Goal: Task Accomplishment & Management: Use online tool/utility

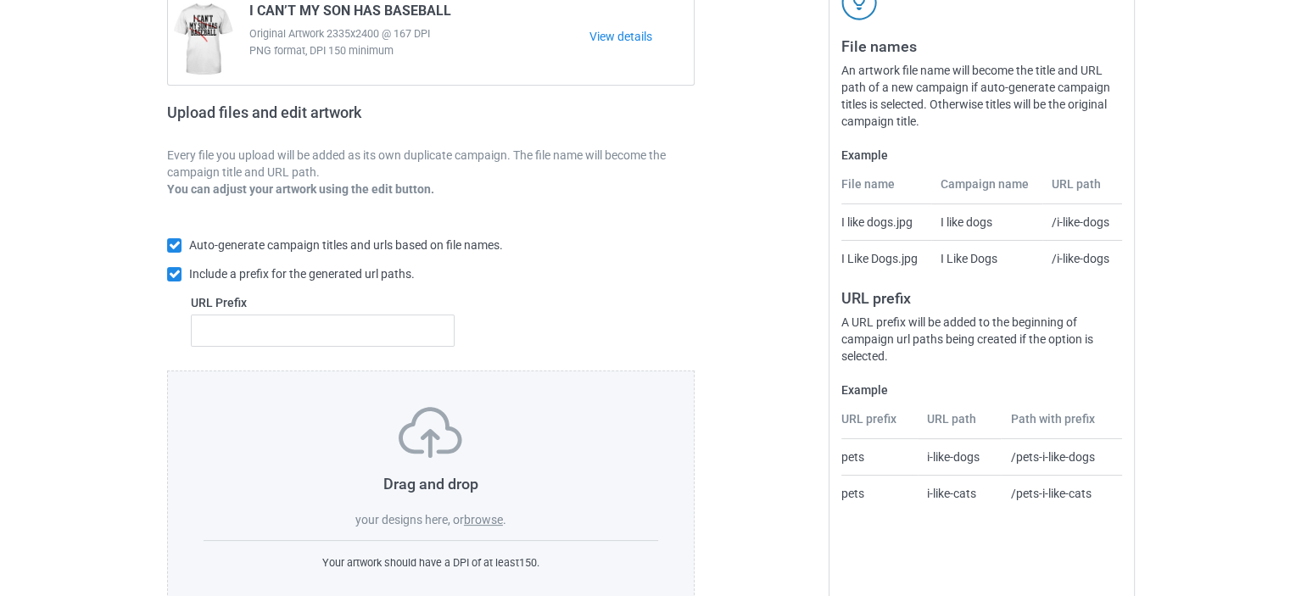
scroll to position [227, 0]
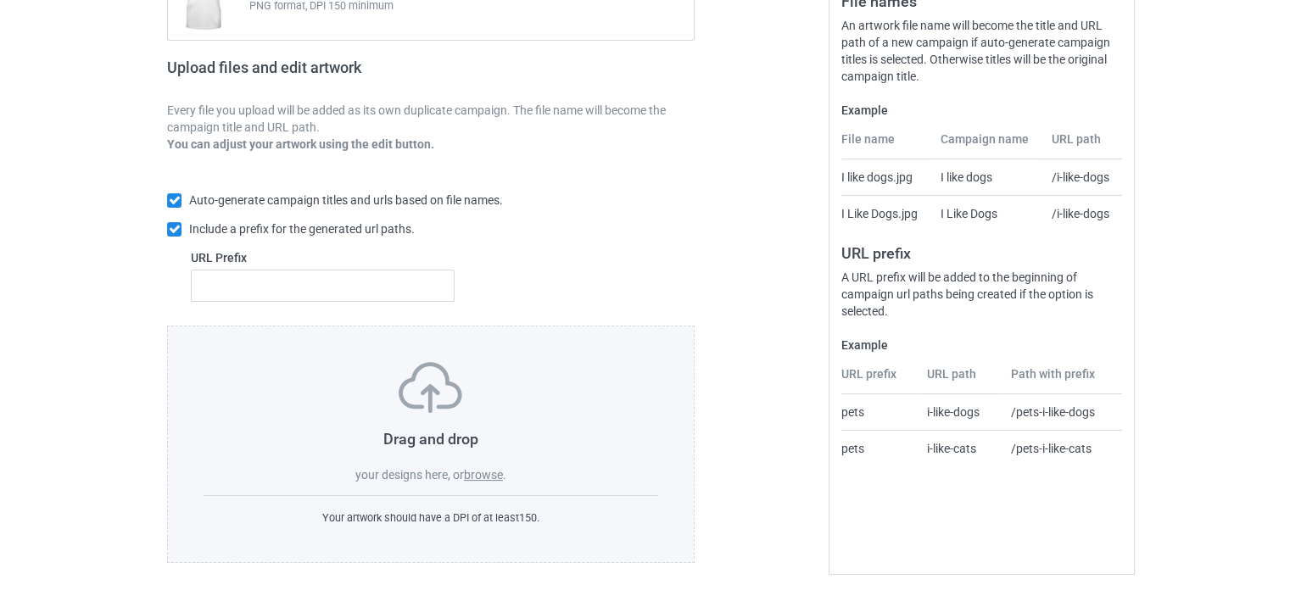
click at [472, 476] on label "browse" at bounding box center [483, 475] width 39 height 14
click at [0, 0] on input "browse" at bounding box center [0, 0] width 0 height 0
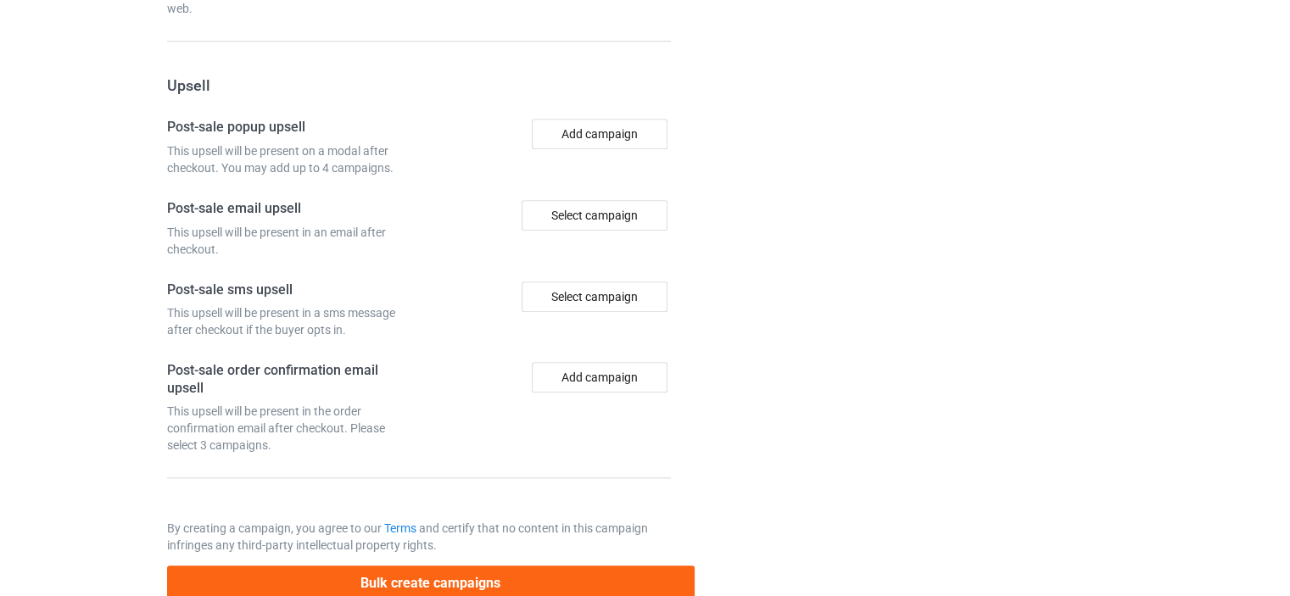
scroll to position [1590, 0]
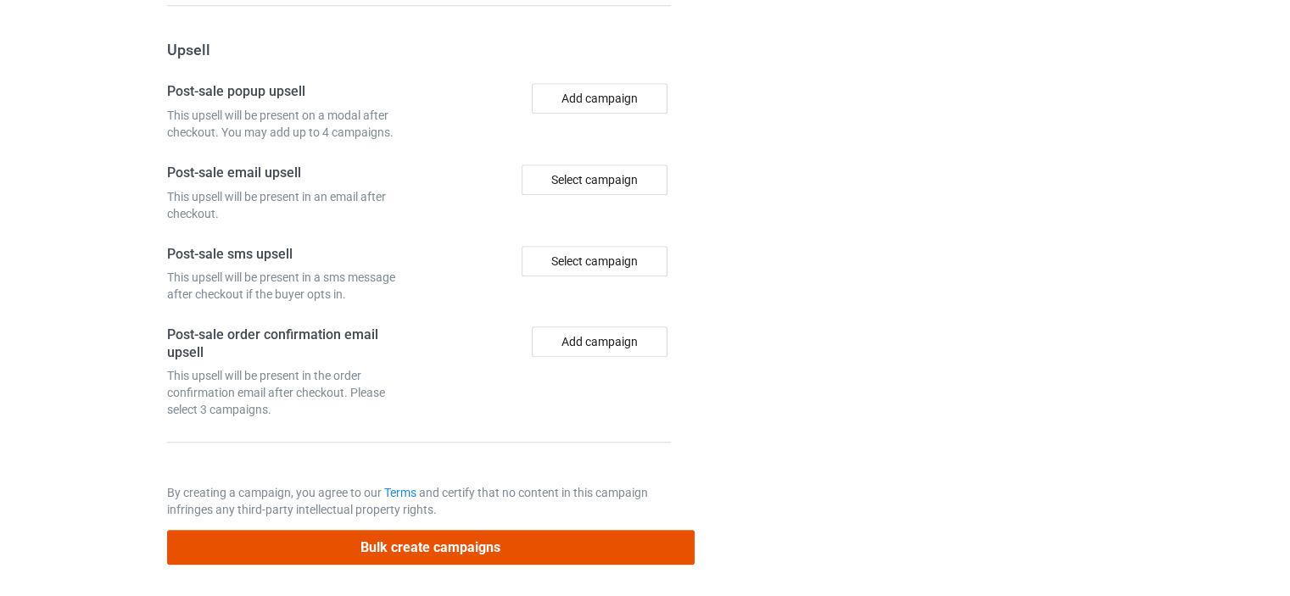
click at [393, 539] on button "Bulk create campaigns" at bounding box center [430, 547] width 527 height 35
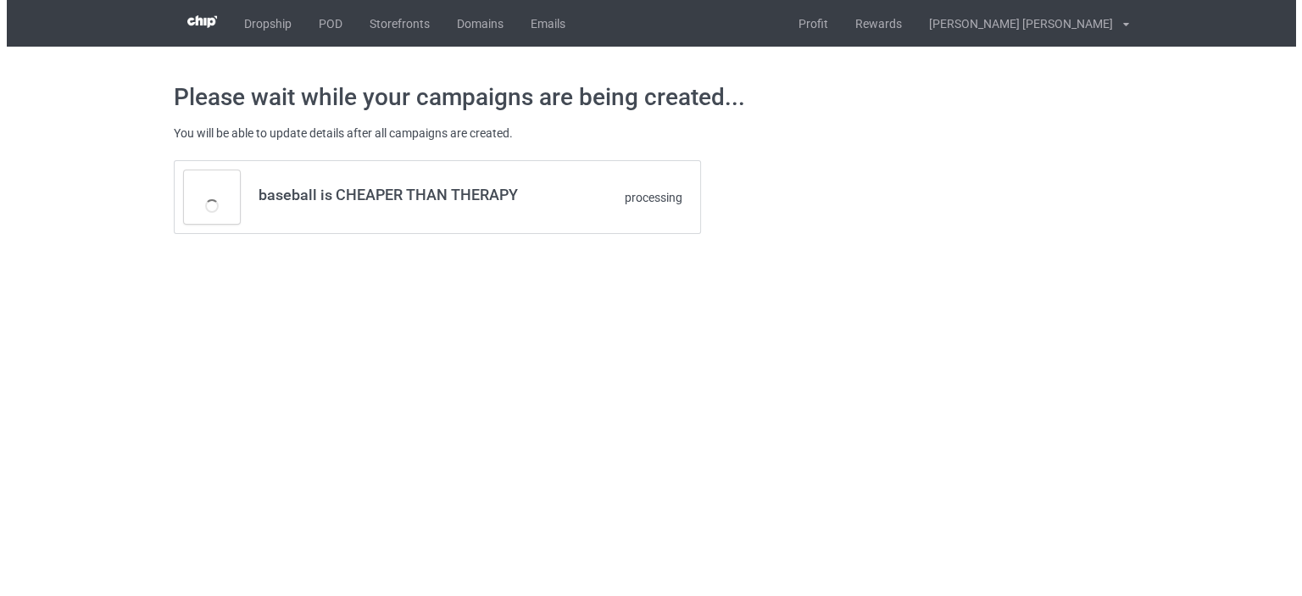
scroll to position [0, 0]
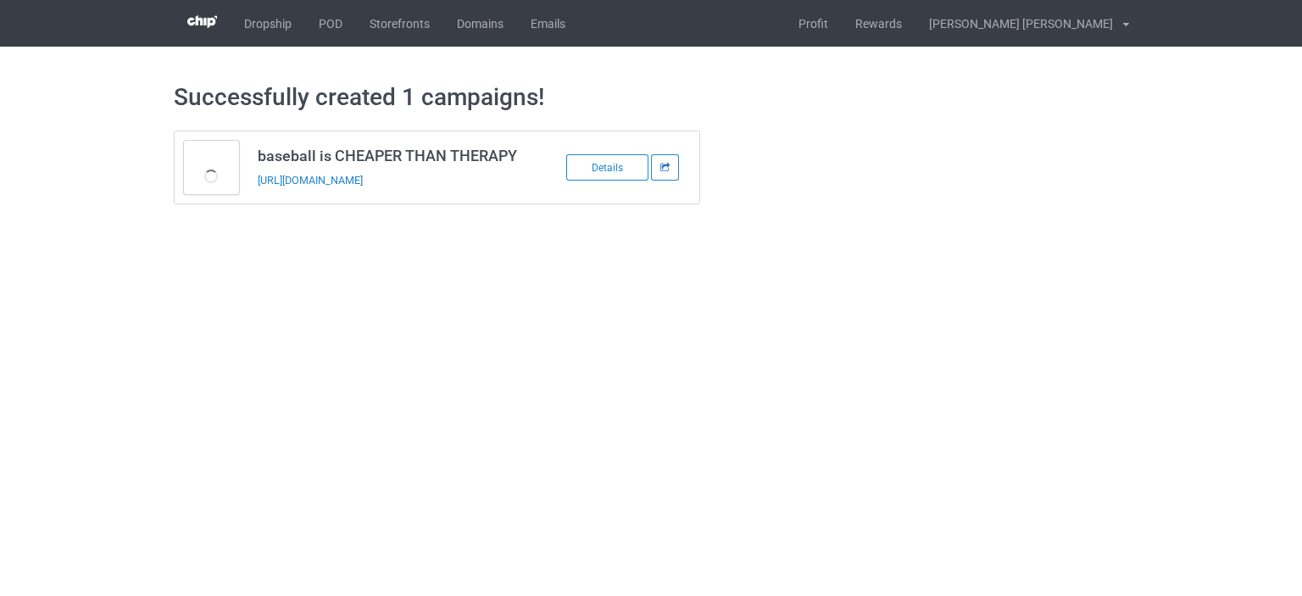
click at [665, 170] on icon at bounding box center [666, 167] width 12 height 8
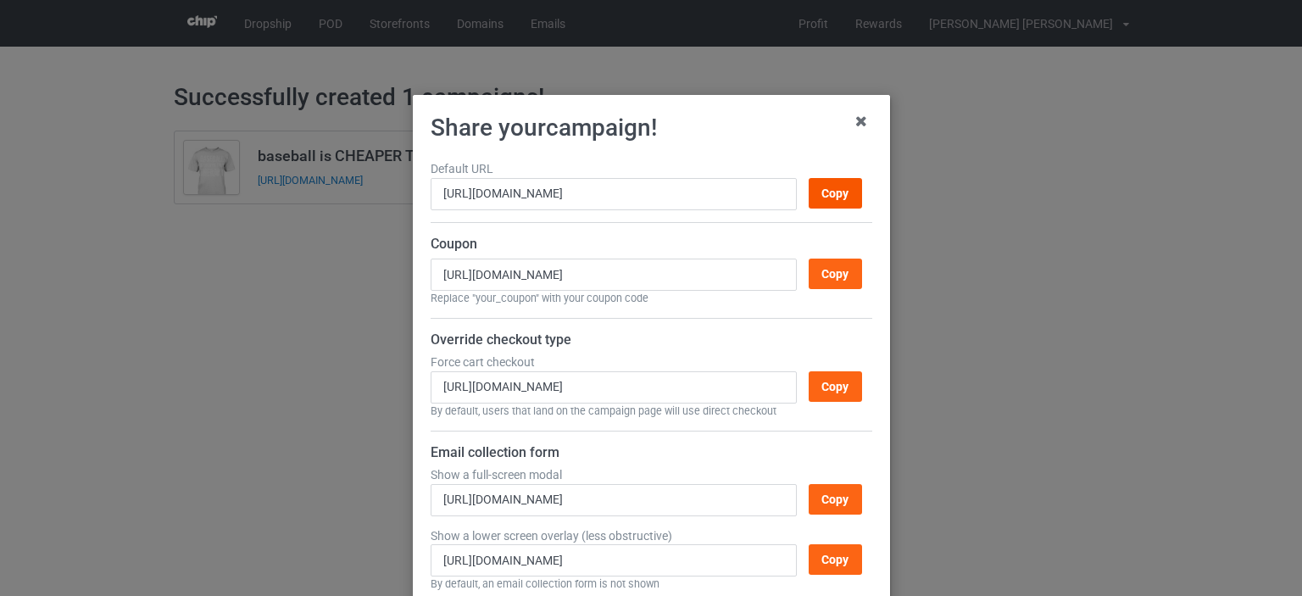
click at [808, 190] on div "Copy" at bounding box center [834, 193] width 53 height 31
click at [855, 121] on icon at bounding box center [861, 121] width 27 height 27
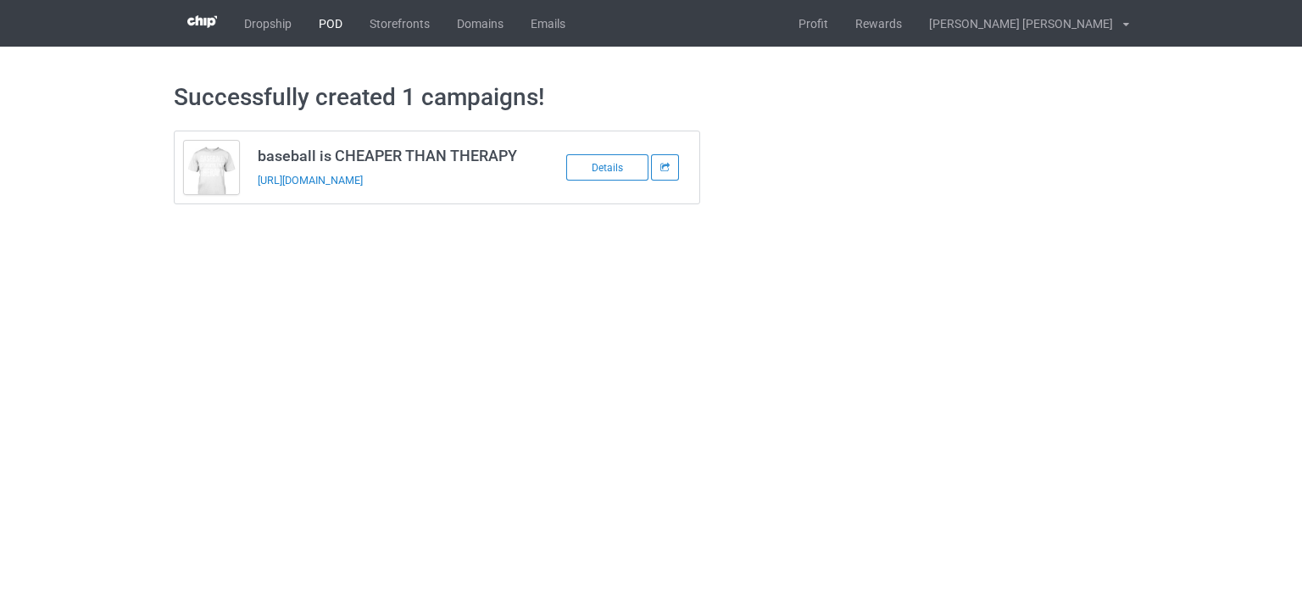
click at [328, 26] on link "POD" at bounding box center [330, 23] width 51 height 47
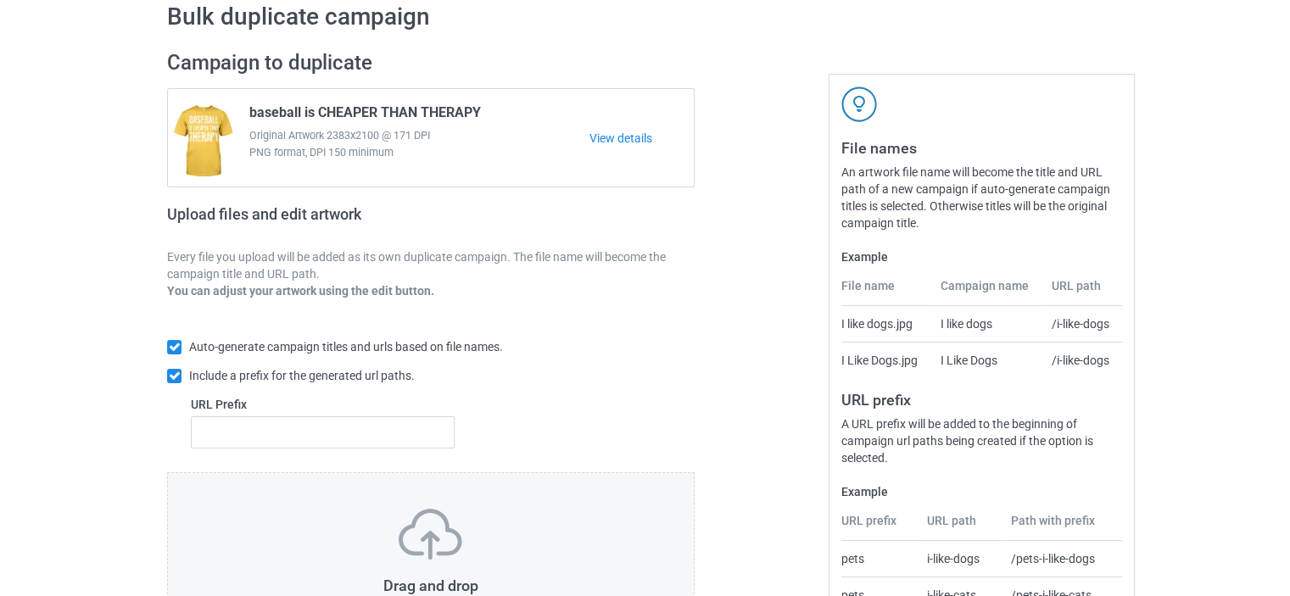
scroll to position [227, 0]
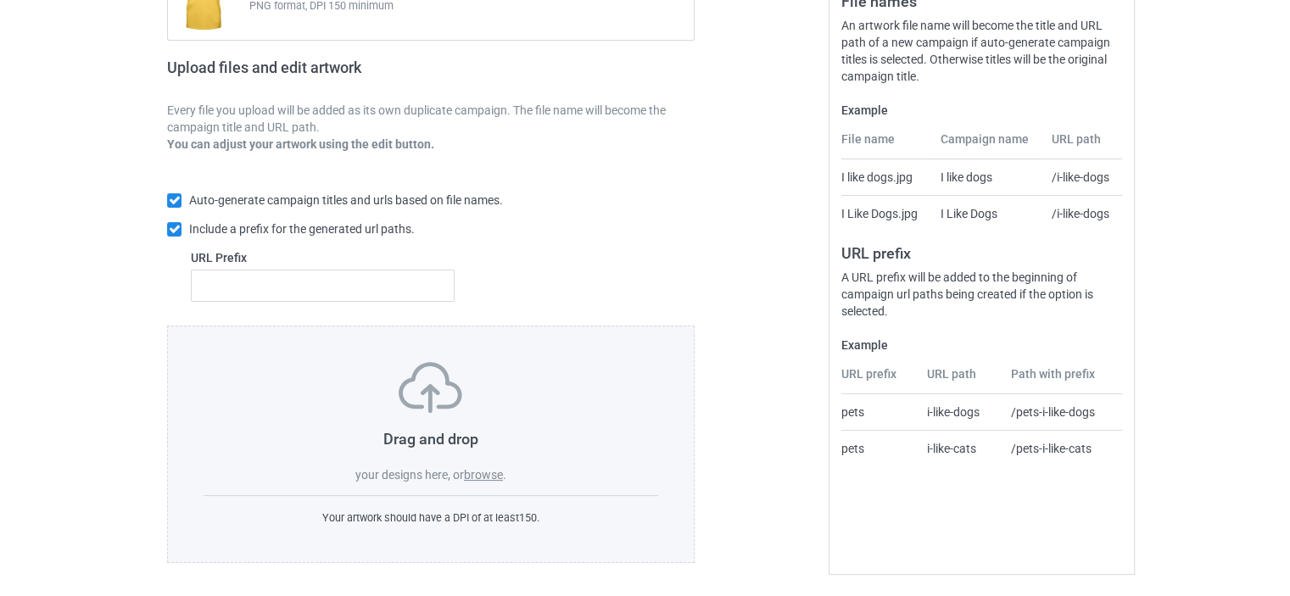
click at [478, 471] on label "browse" at bounding box center [483, 475] width 39 height 14
click at [0, 0] on input "browse" at bounding box center [0, 0] width 0 height 0
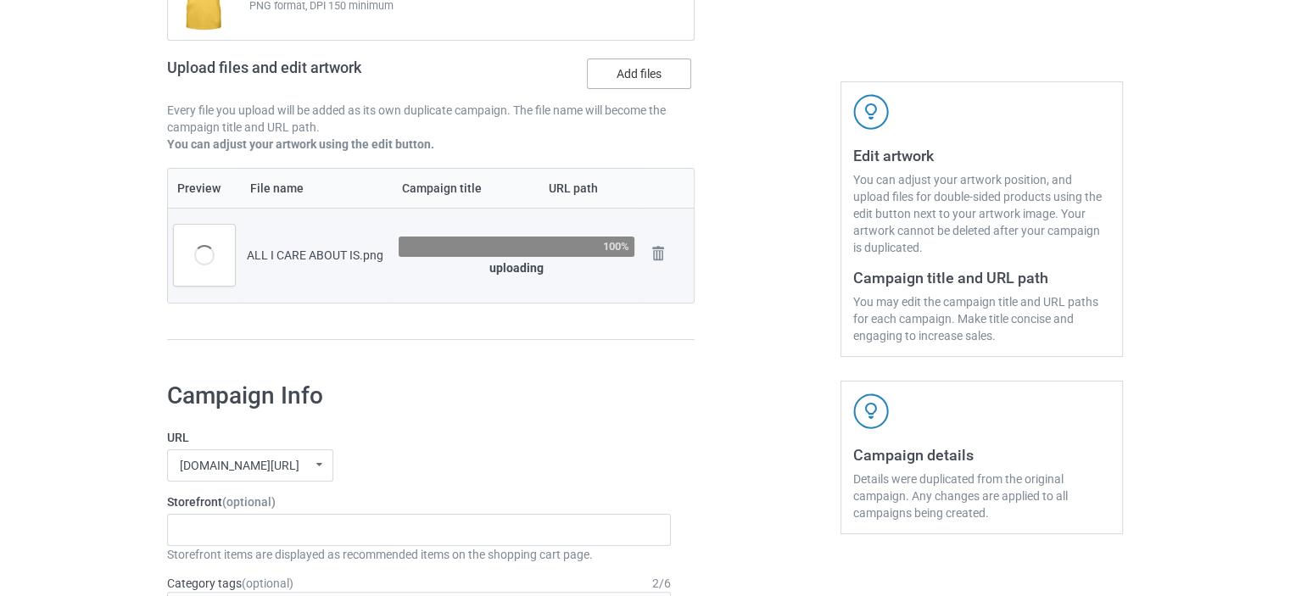
click at [627, 70] on label "Add files" at bounding box center [639, 73] width 104 height 31
click at [0, 0] on input "Add files" at bounding box center [0, 0] width 0 height 0
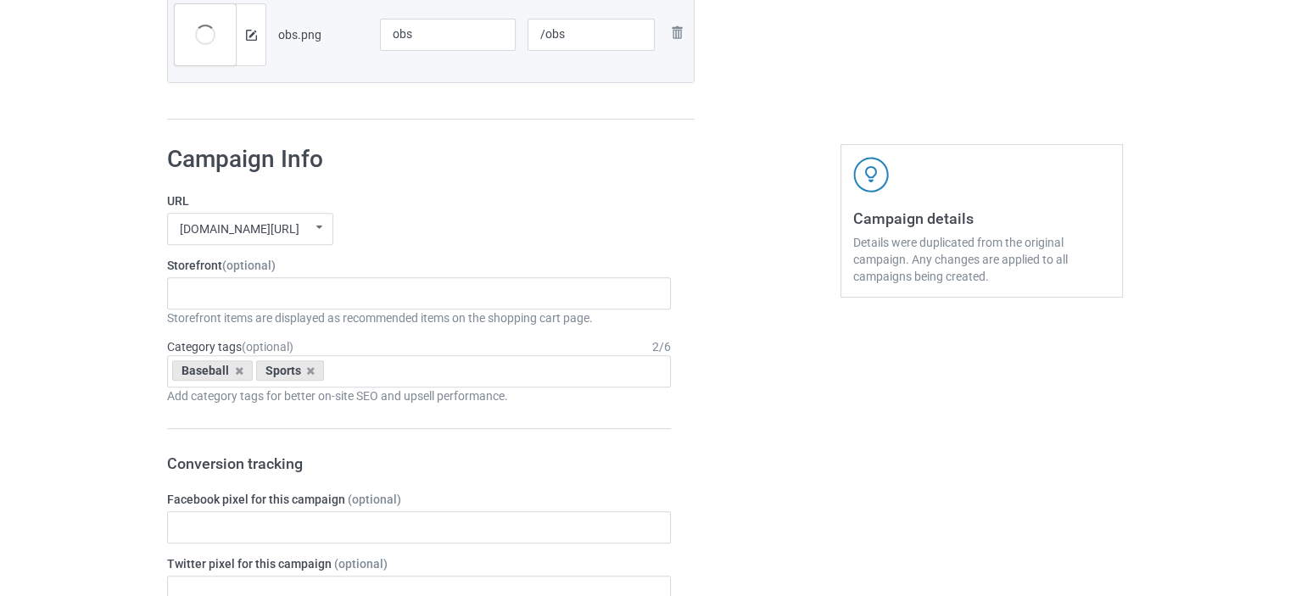
scroll to position [376, 0]
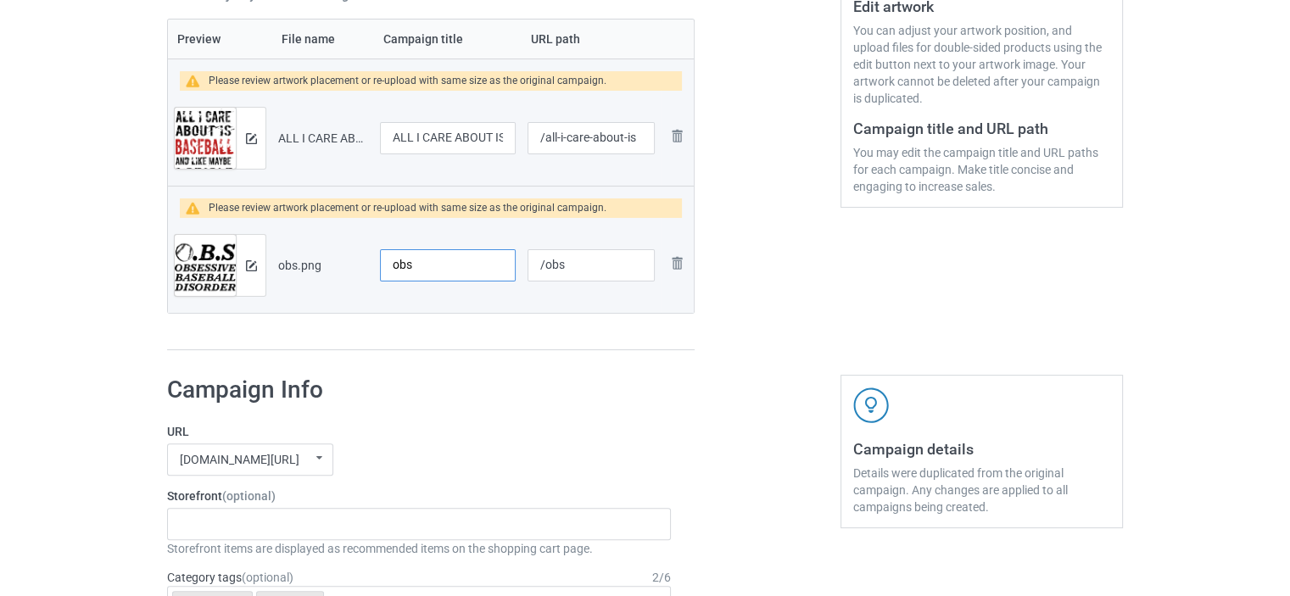
click at [424, 256] on input "obs" at bounding box center [448, 265] width 136 height 32
type input "obs baseball shirt"
click at [587, 270] on input "/obs" at bounding box center [590, 265] width 127 height 32
type input "/obs-baseball"
click at [771, 164] on div at bounding box center [767, 52] width 122 height 621
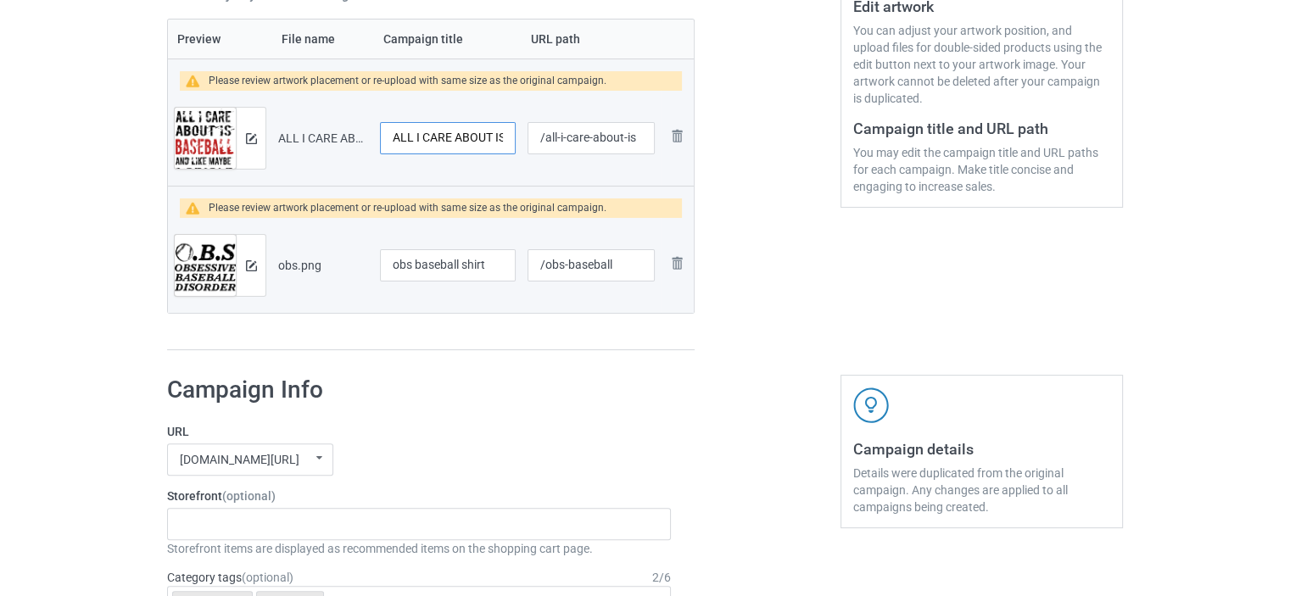
click at [454, 142] on input "ALL I CARE ABOUT IS" at bounding box center [448, 138] width 136 height 32
type input "ALL I CARE ABOUT IS baseball"
click at [810, 161] on div at bounding box center [767, 52] width 122 height 621
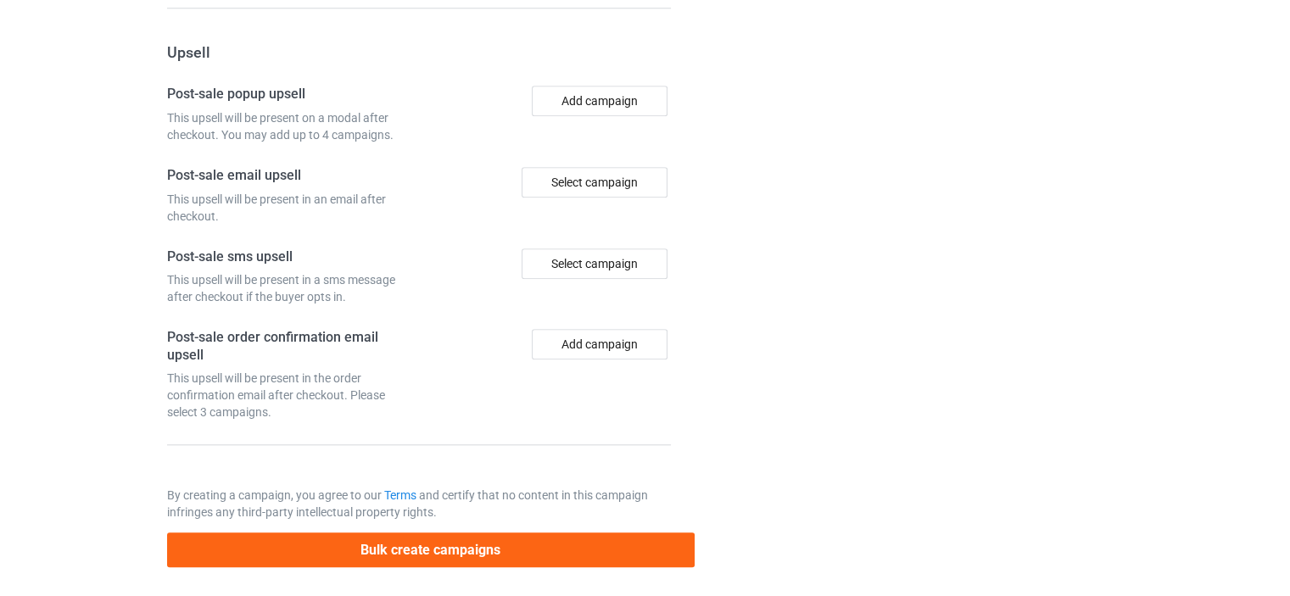
scroll to position [1718, 0]
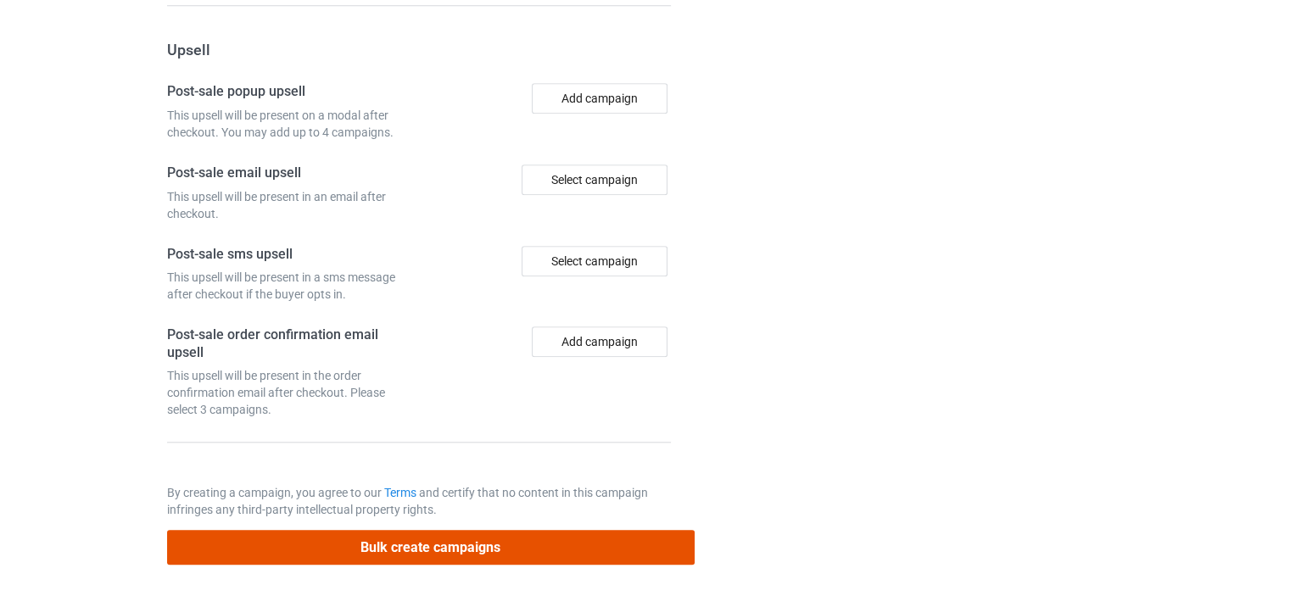
click at [416, 549] on button "Bulk create campaigns" at bounding box center [430, 547] width 527 height 35
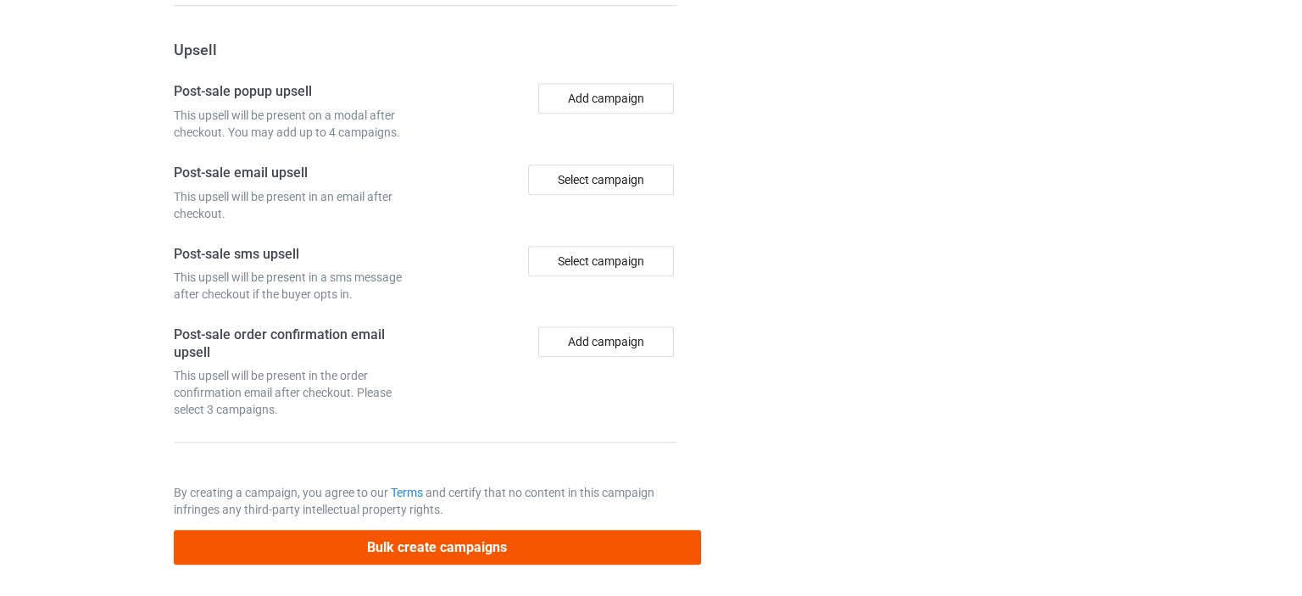
scroll to position [0, 0]
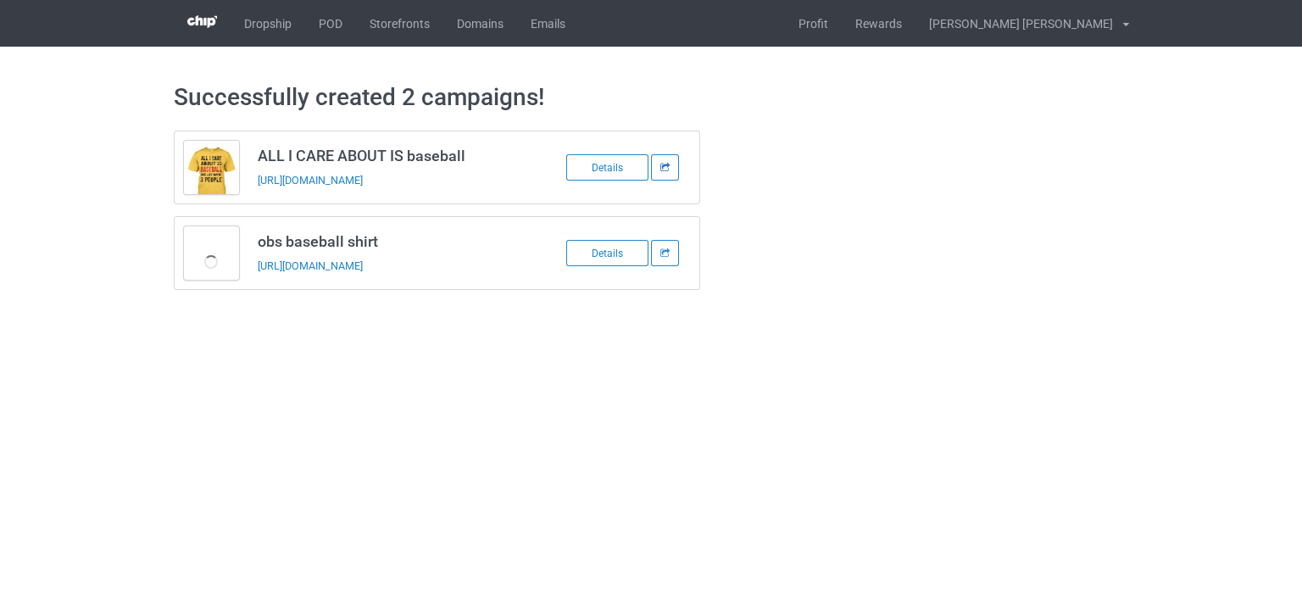
click at [666, 163] on icon at bounding box center [666, 167] width 12 height 8
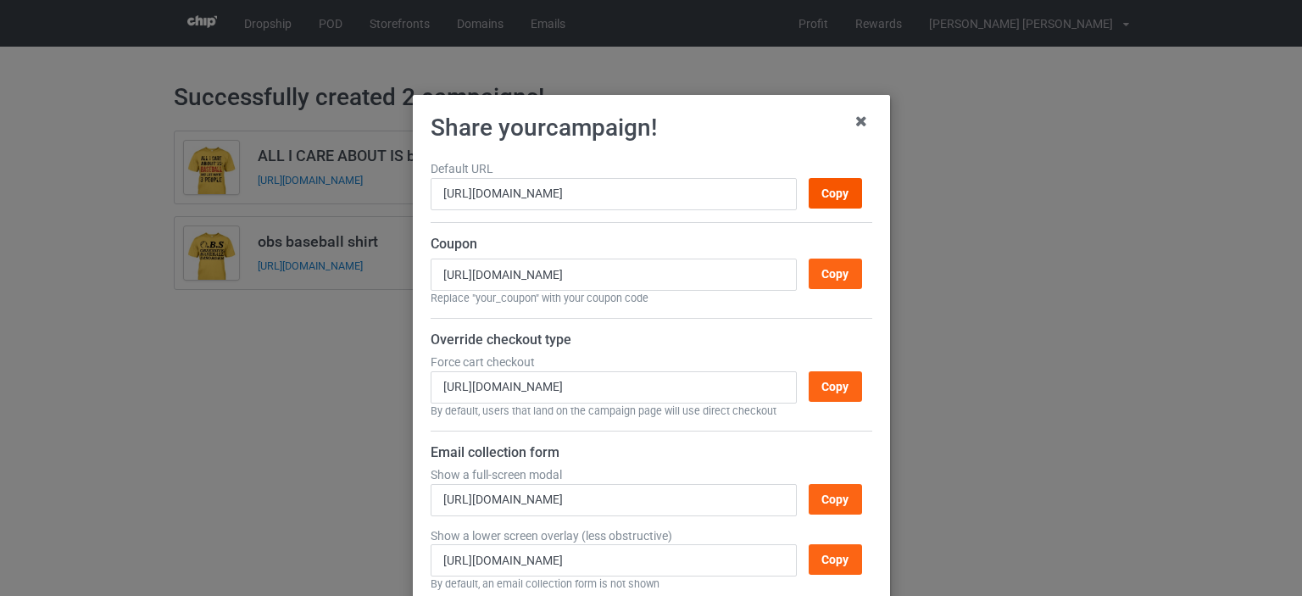
click at [816, 192] on div "Copy" at bounding box center [834, 193] width 53 height 31
click at [856, 124] on icon at bounding box center [861, 121] width 27 height 27
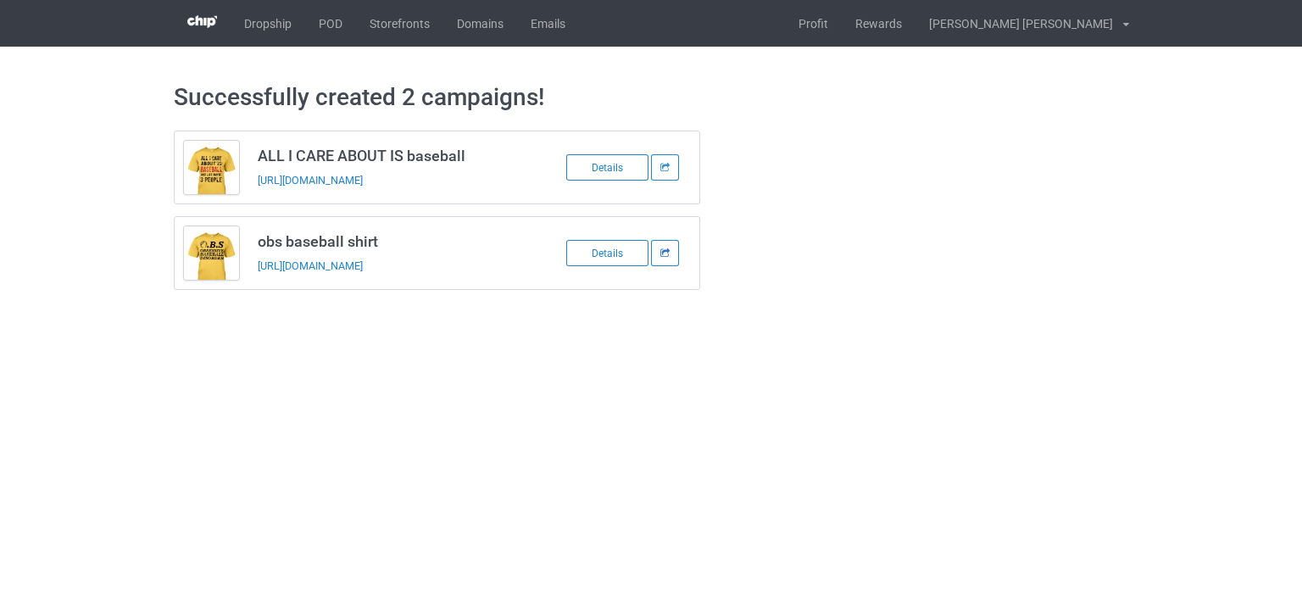
click at [661, 171] on icon at bounding box center [666, 167] width 12 height 8
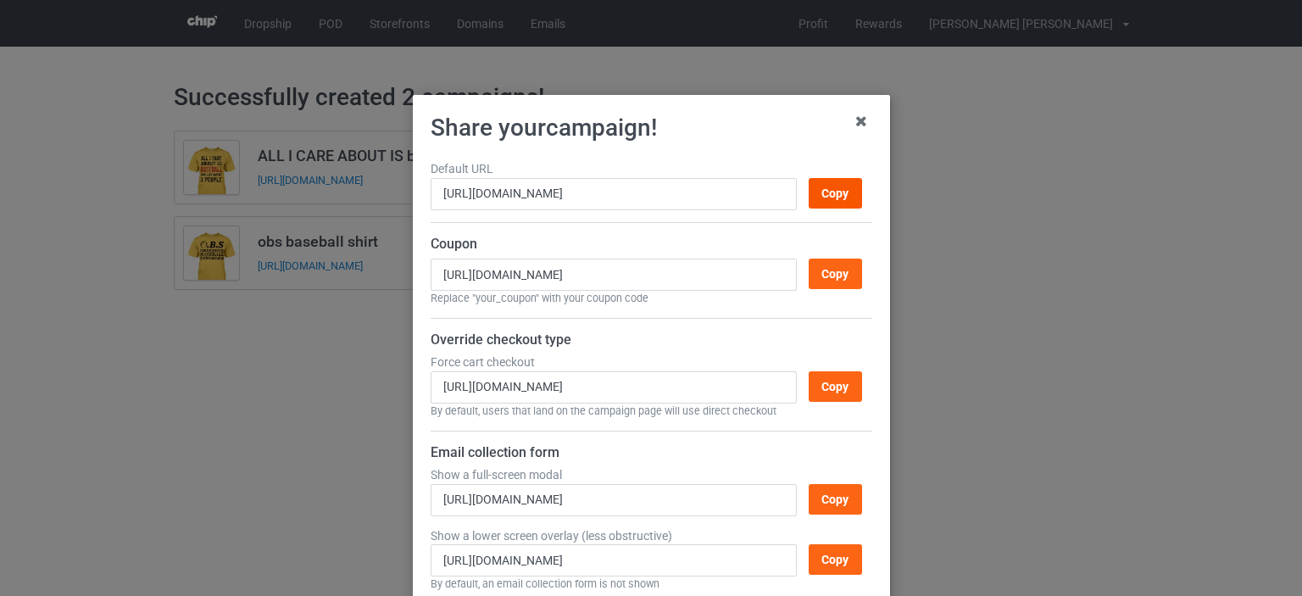
click at [833, 187] on div "Copy" at bounding box center [834, 193] width 53 height 31
click at [852, 120] on icon at bounding box center [861, 121] width 27 height 27
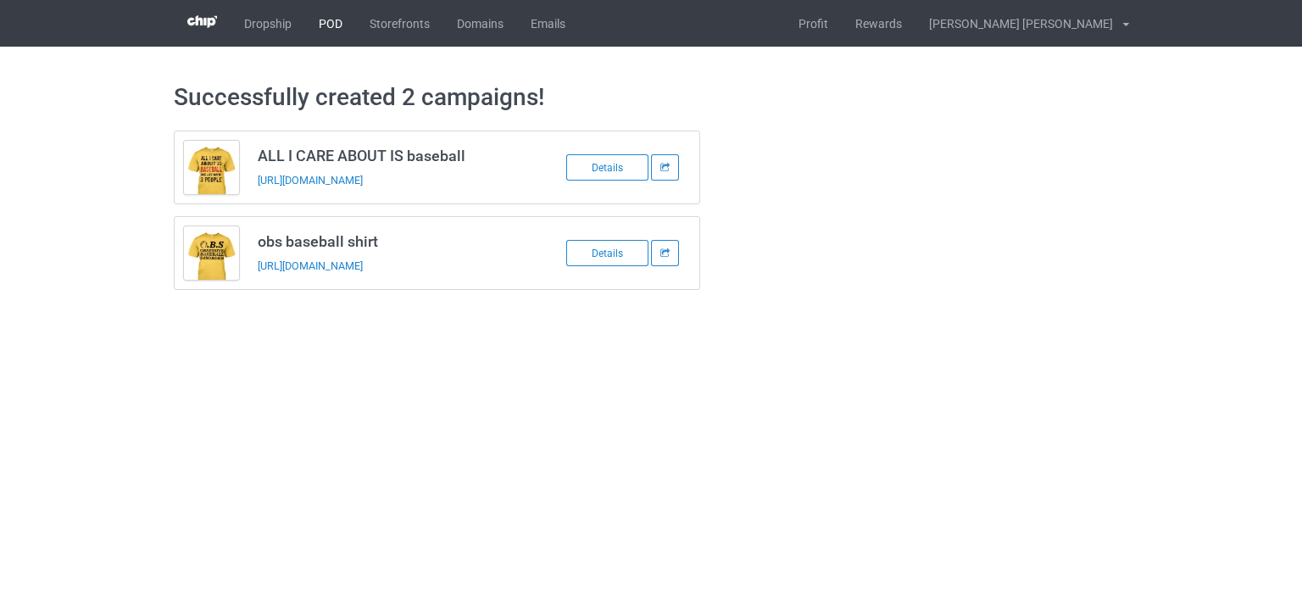
click at [318, 27] on link "POD" at bounding box center [330, 23] width 51 height 47
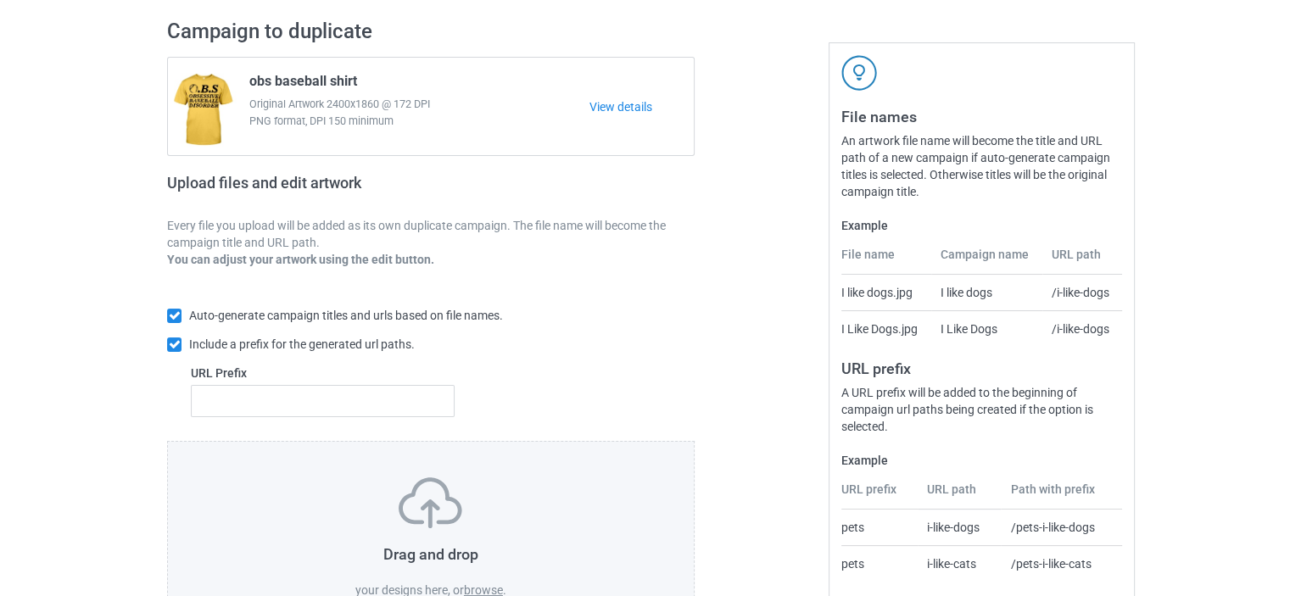
scroll to position [227, 0]
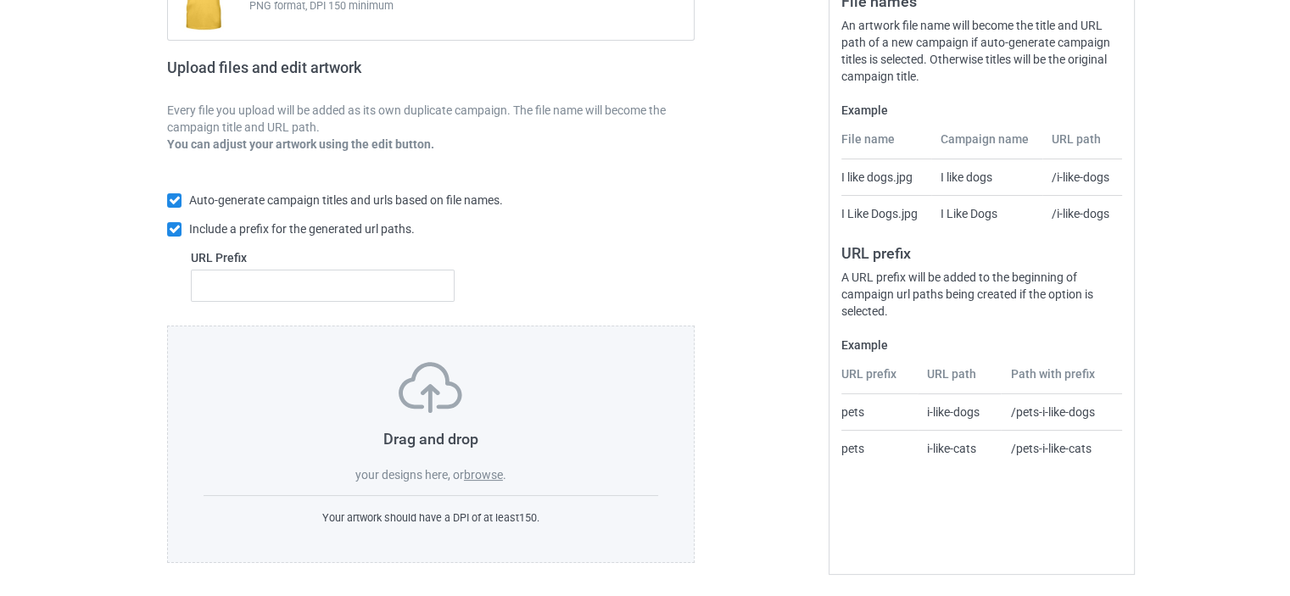
click at [473, 468] on label "browse" at bounding box center [483, 475] width 39 height 14
click at [0, 0] on input "browse" at bounding box center [0, 0] width 0 height 0
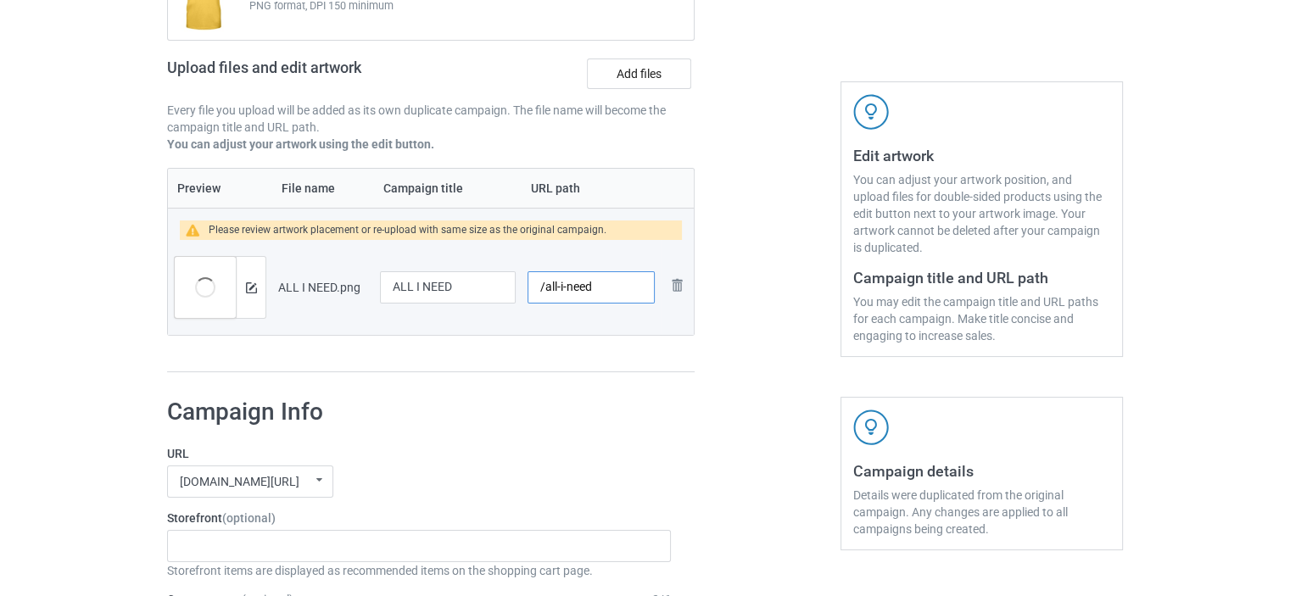
click at [610, 290] on input "/all-i-need" at bounding box center [590, 287] width 127 height 32
type input "/all-i-need-baseball"
click at [466, 293] on input "ALL I NEED" at bounding box center [448, 287] width 136 height 32
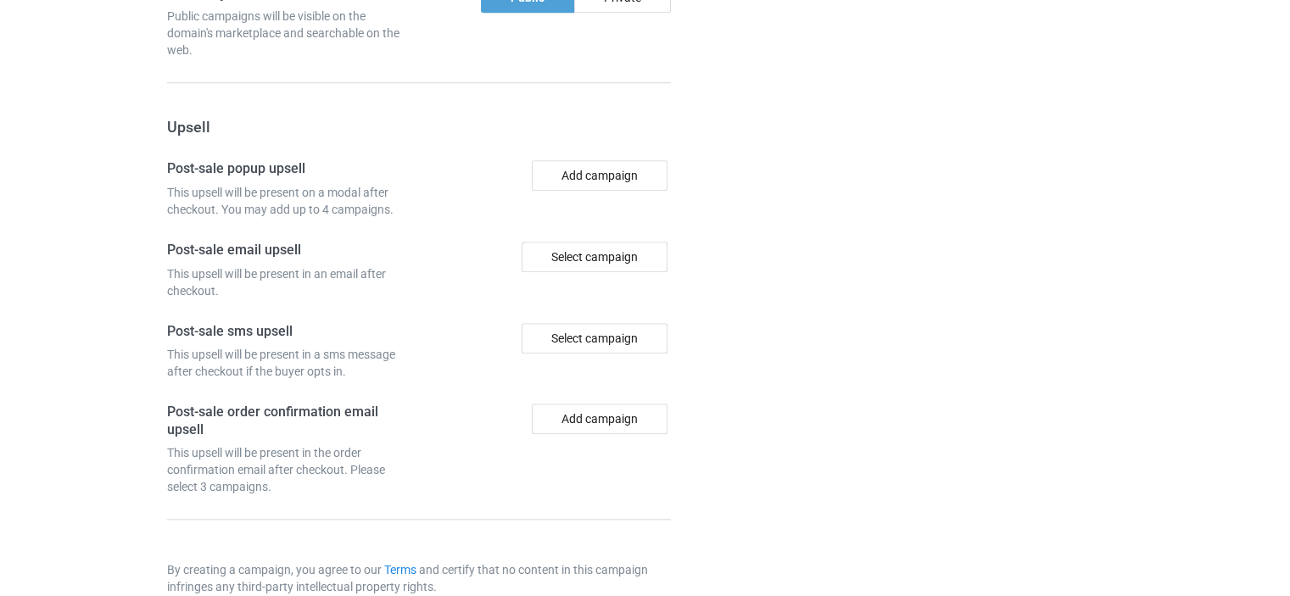
scroll to position [1590, 0]
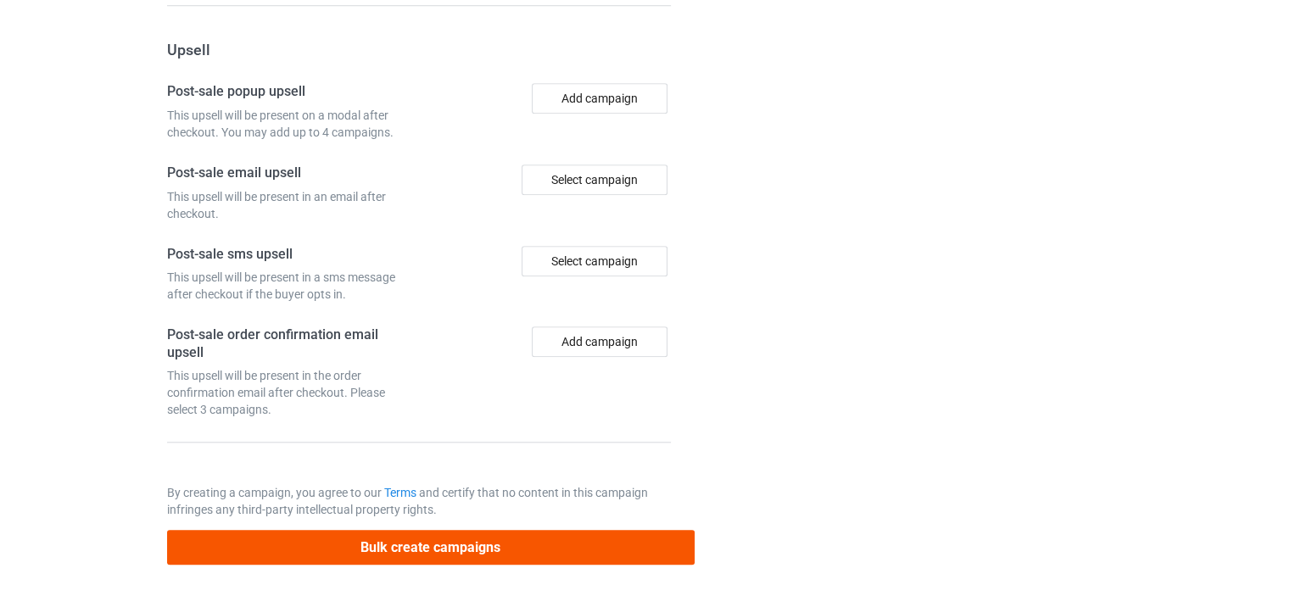
type input "ALL I NEED baseball"
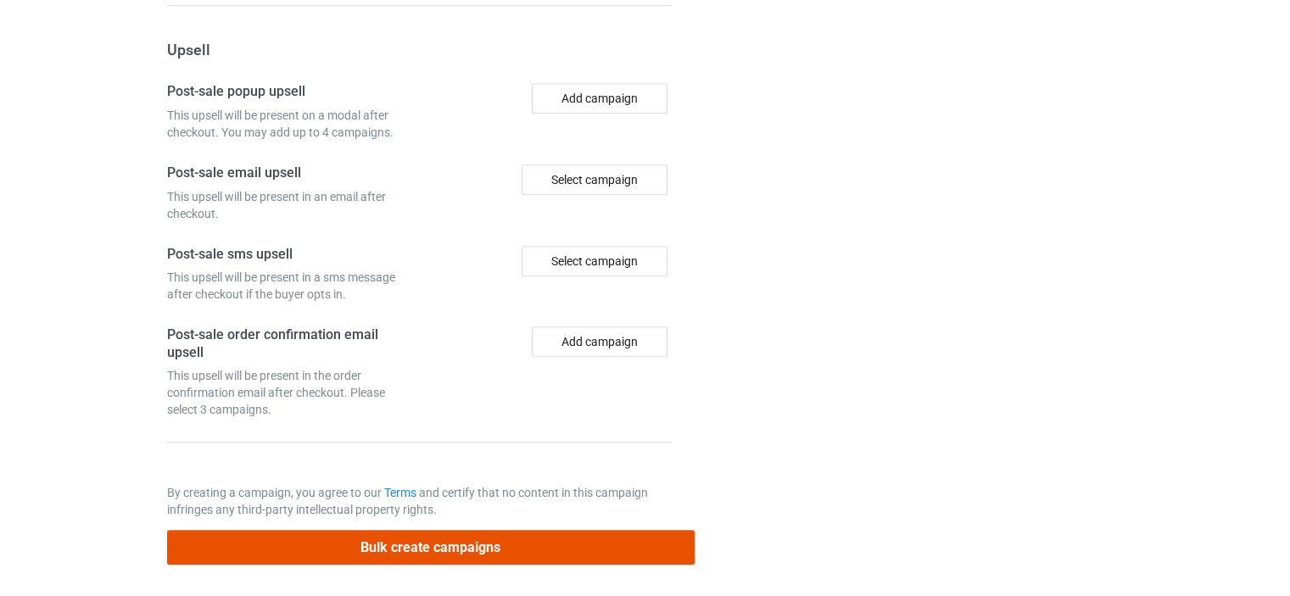
click at [437, 548] on button "Bulk create campaigns" at bounding box center [430, 547] width 527 height 35
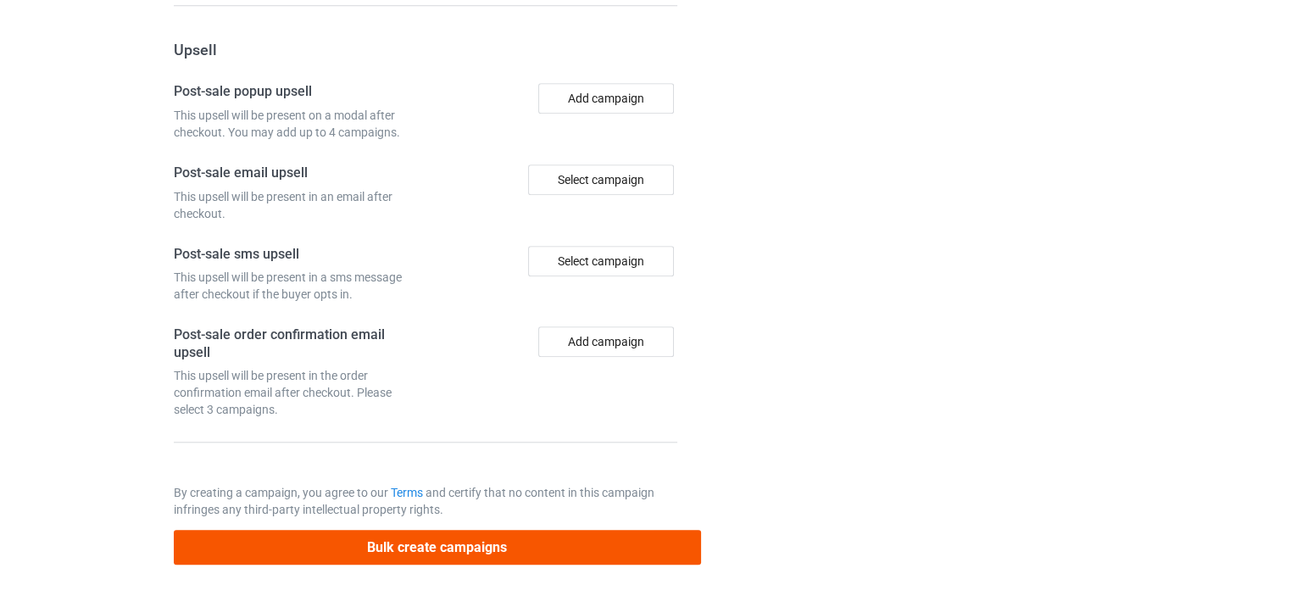
scroll to position [0, 0]
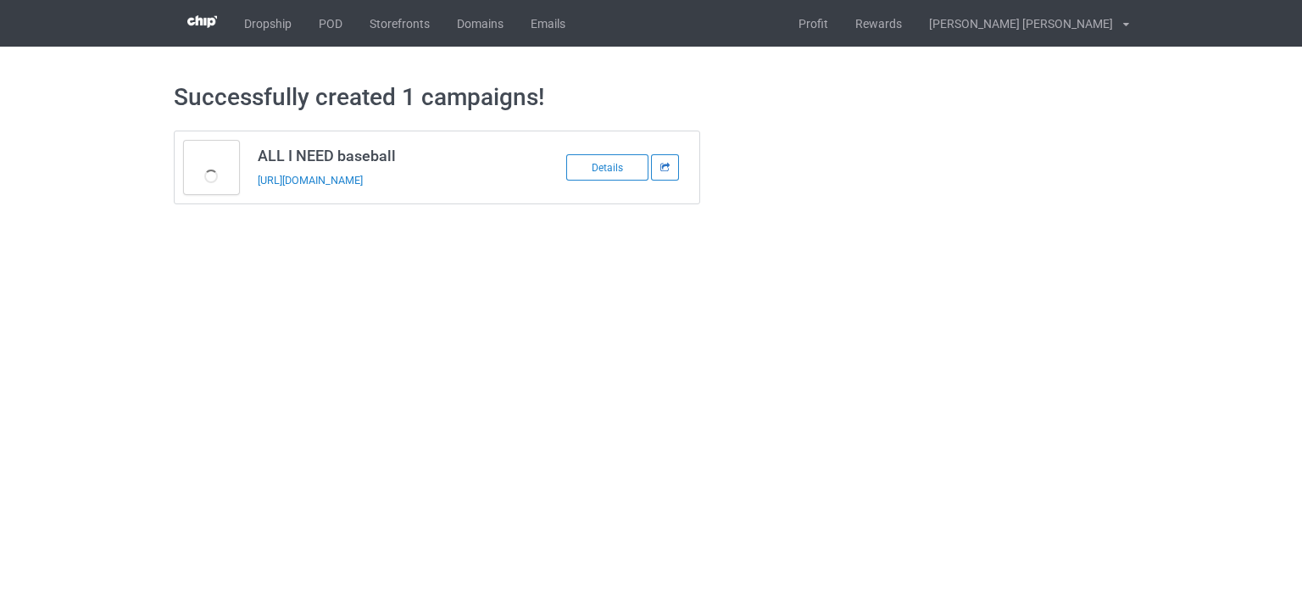
click at [668, 164] on icon at bounding box center [666, 167] width 12 height 8
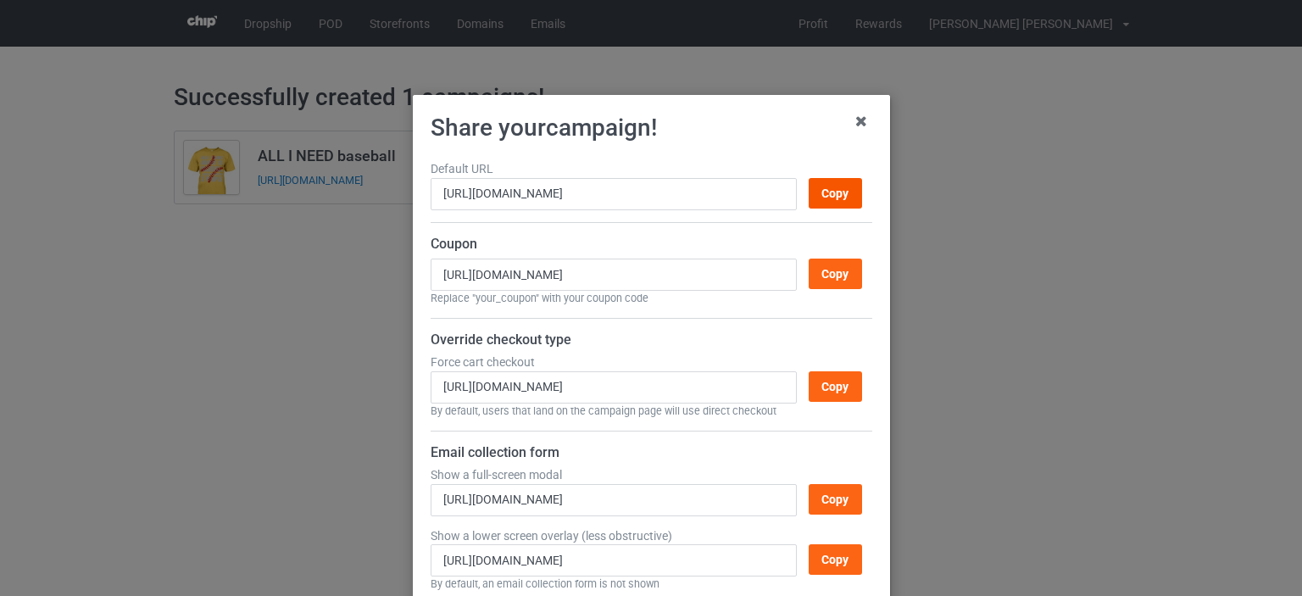
click at [827, 183] on div "Copy" at bounding box center [834, 193] width 53 height 31
click at [855, 126] on icon at bounding box center [861, 121] width 27 height 27
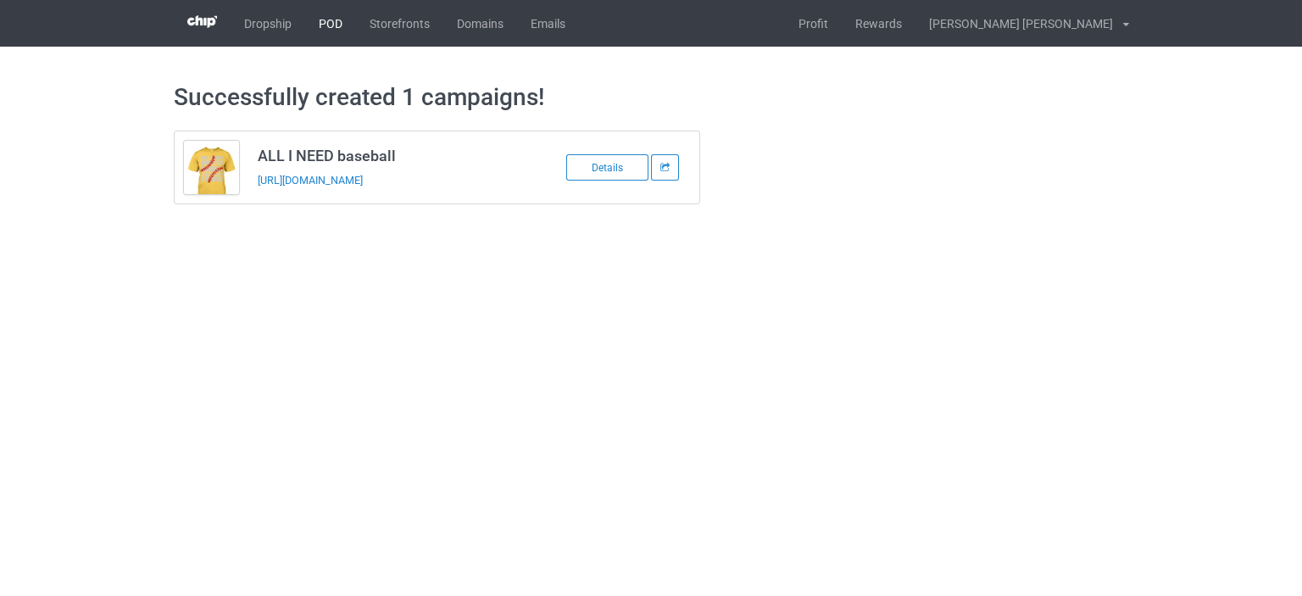
click at [334, 20] on link "POD" at bounding box center [330, 23] width 51 height 47
